Goal: Task Accomplishment & Management: Manage account settings

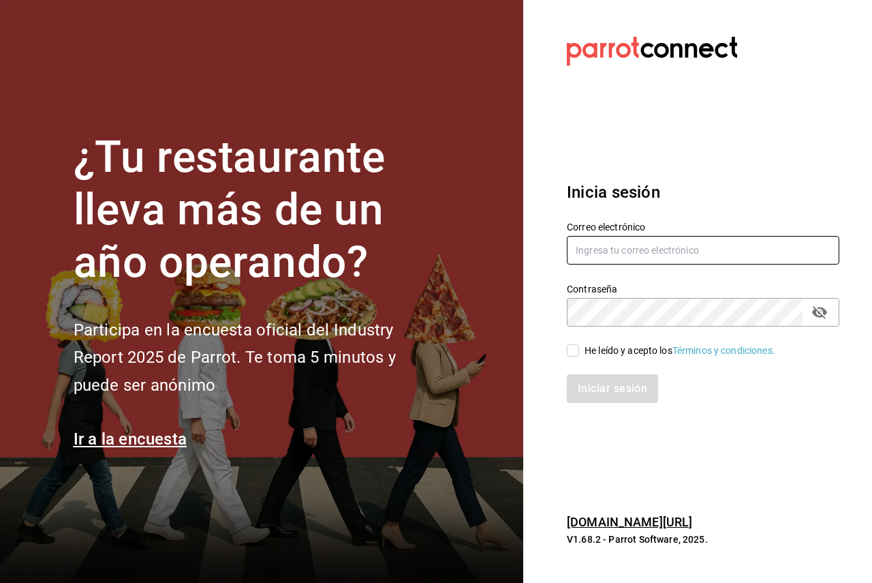
click at [579, 243] on input "text" at bounding box center [703, 250] width 273 height 29
paste input "[EMAIL_ADDRESS][DOMAIN_NAME]"
type input "[EMAIL_ADDRESS][DOMAIN_NAME]"
click at [584, 342] on div "He leído y acepto los Términos y condiciones." at bounding box center [695, 341] width 289 height 31
click at [590, 348] on div "He leído y acepto los Términos y condiciones." at bounding box center [680, 350] width 191 height 14
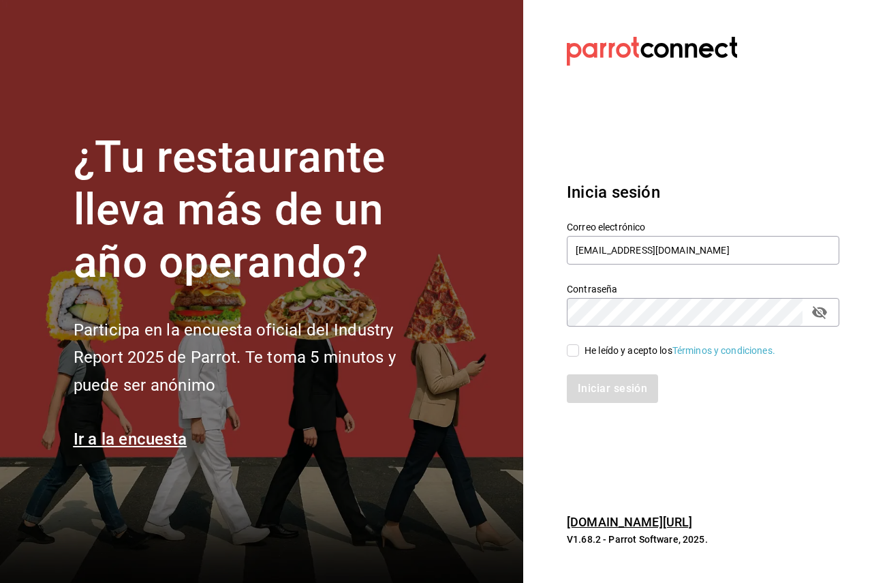
click at [579, 348] on input "He leído y acepto los Términos y condiciones." at bounding box center [573, 350] width 12 height 12
checkbox input "true"
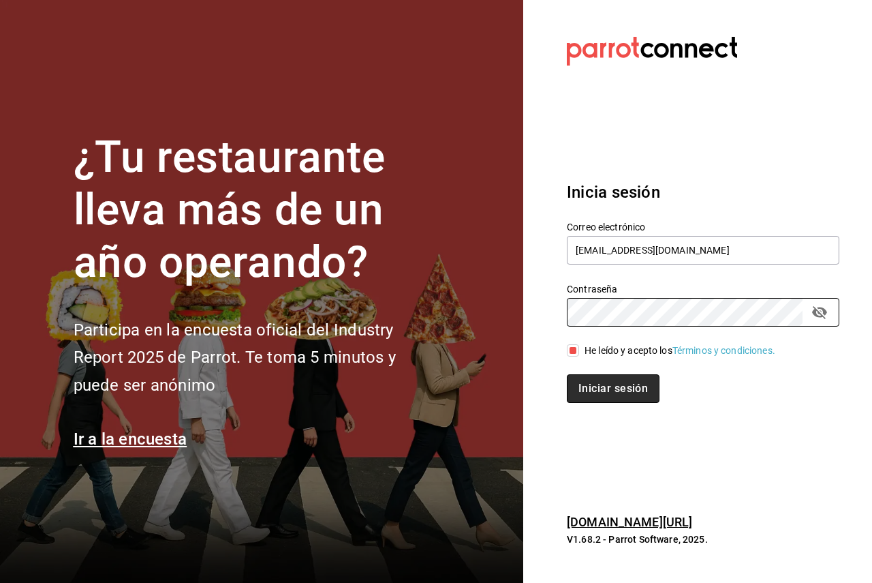
click at [615, 393] on button "Iniciar sesión" at bounding box center [613, 388] width 93 height 29
